Goal: Submit feedback/report problem: Submit feedback/report problem

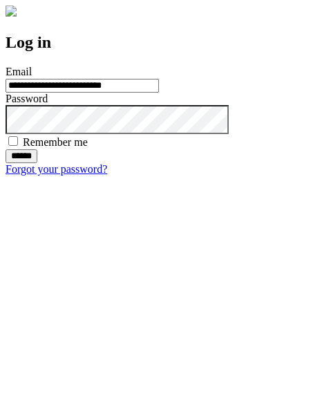
type input "**********"
click at [37, 163] on input "******" at bounding box center [22, 156] width 32 height 14
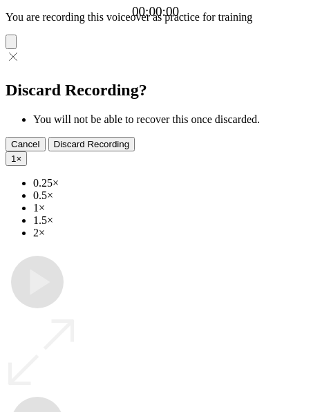
type input "**********"
